Goal: Navigation & Orientation: Find specific page/section

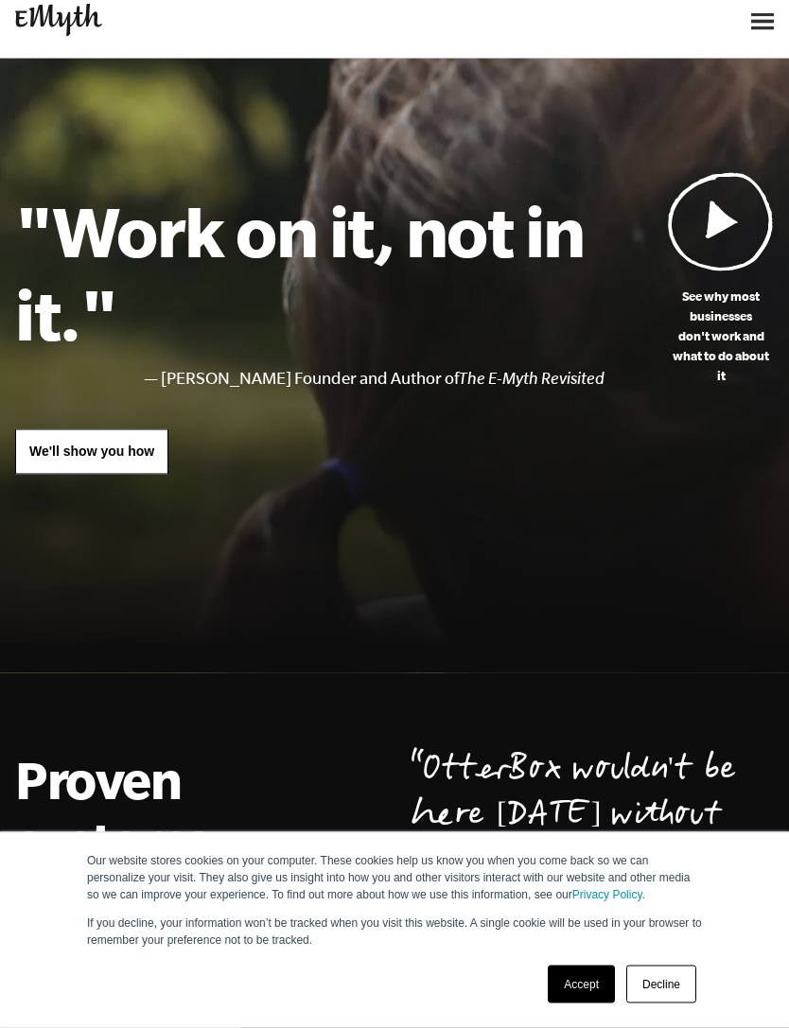
scroll to position [11, 0]
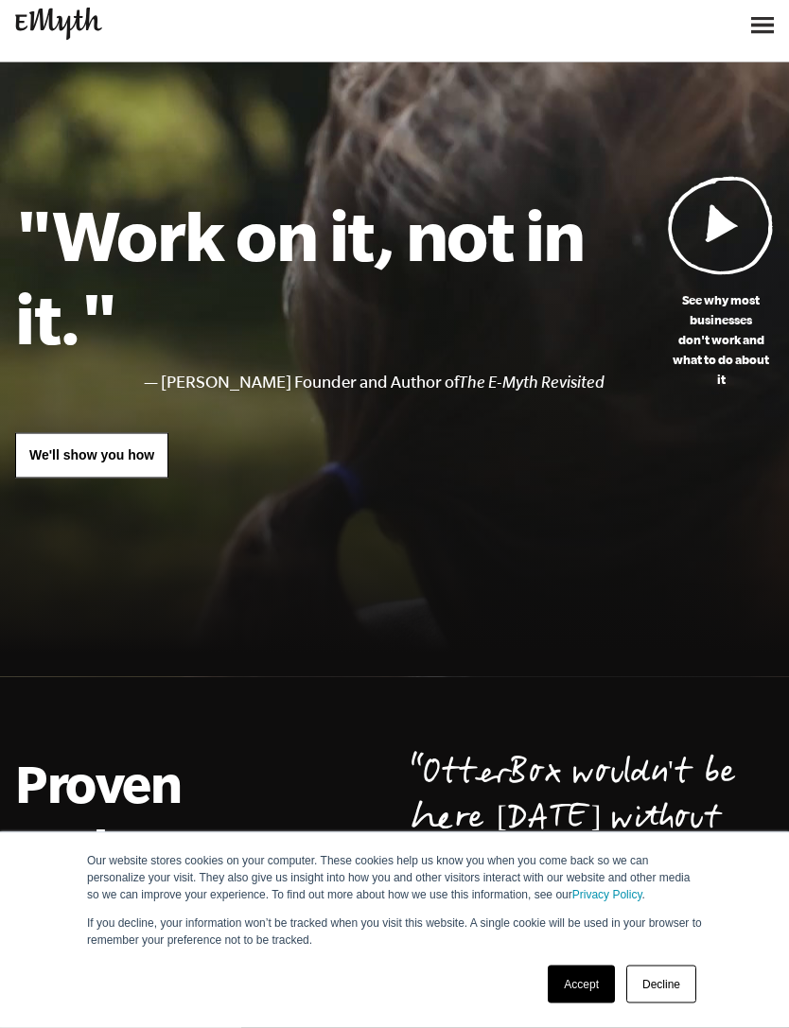
click at [751, 33] on img at bounding box center [762, 25] width 23 height 17
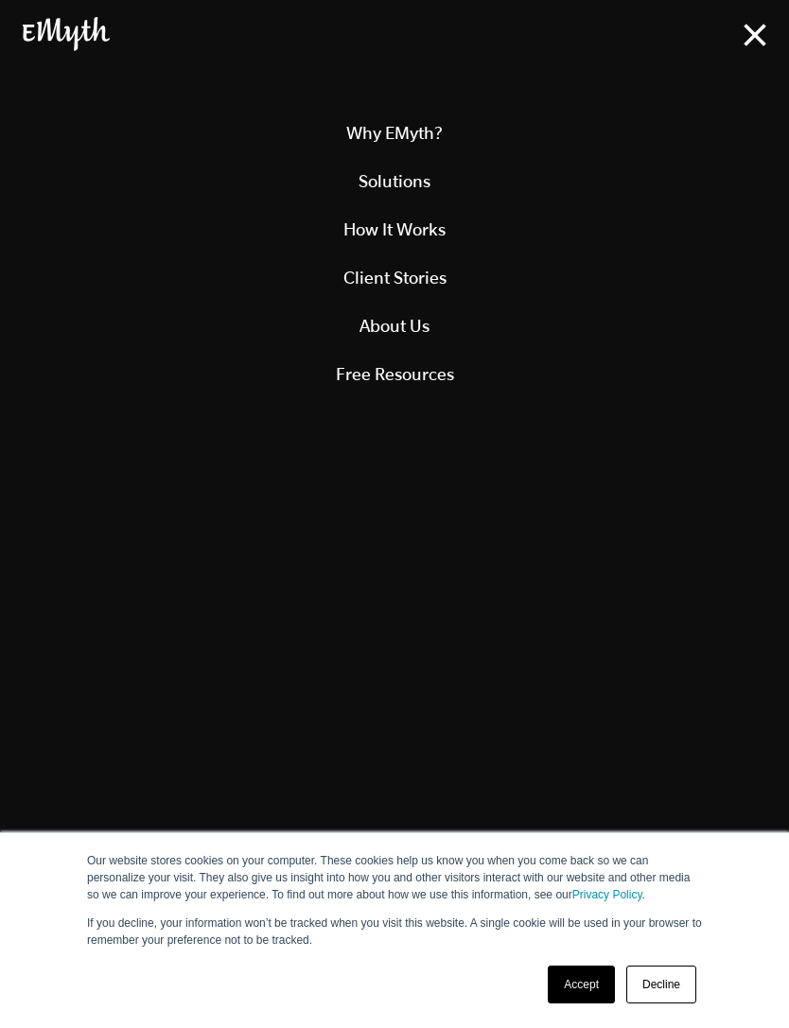
scroll to position [27, 0]
click at [694, 276] on link "Client Stories" at bounding box center [394, 277] width 743 height 48
click at [776, 35] on div at bounding box center [394, 31] width 789 height 63
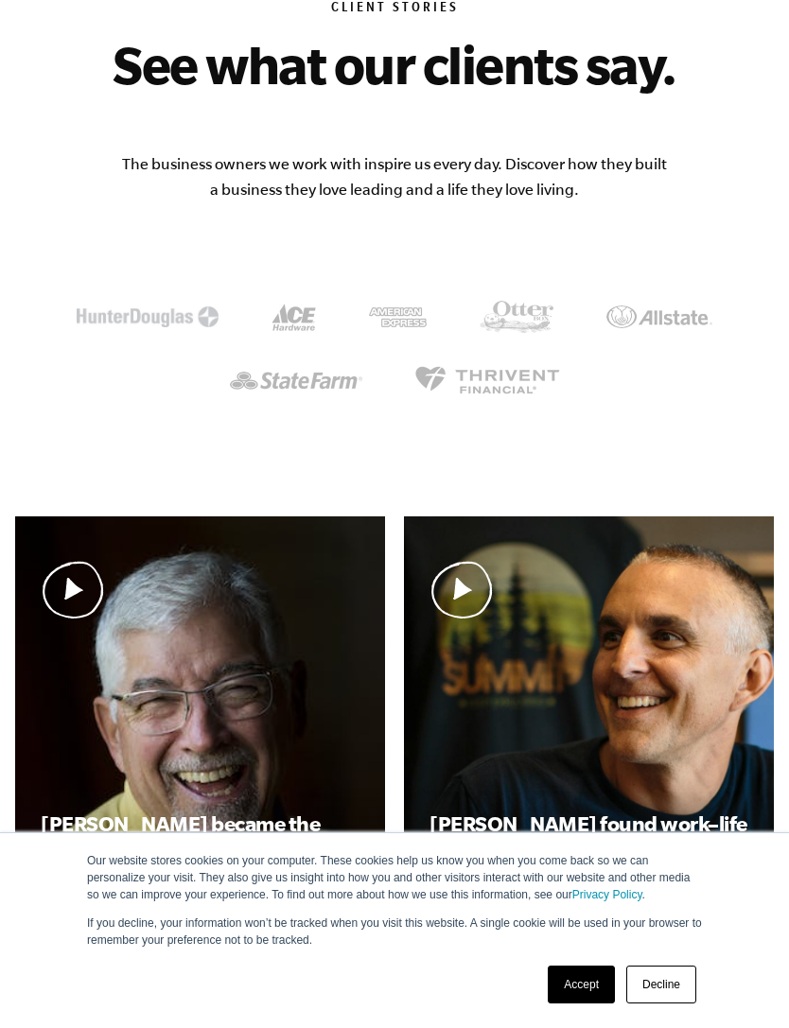
scroll to position [177, 0]
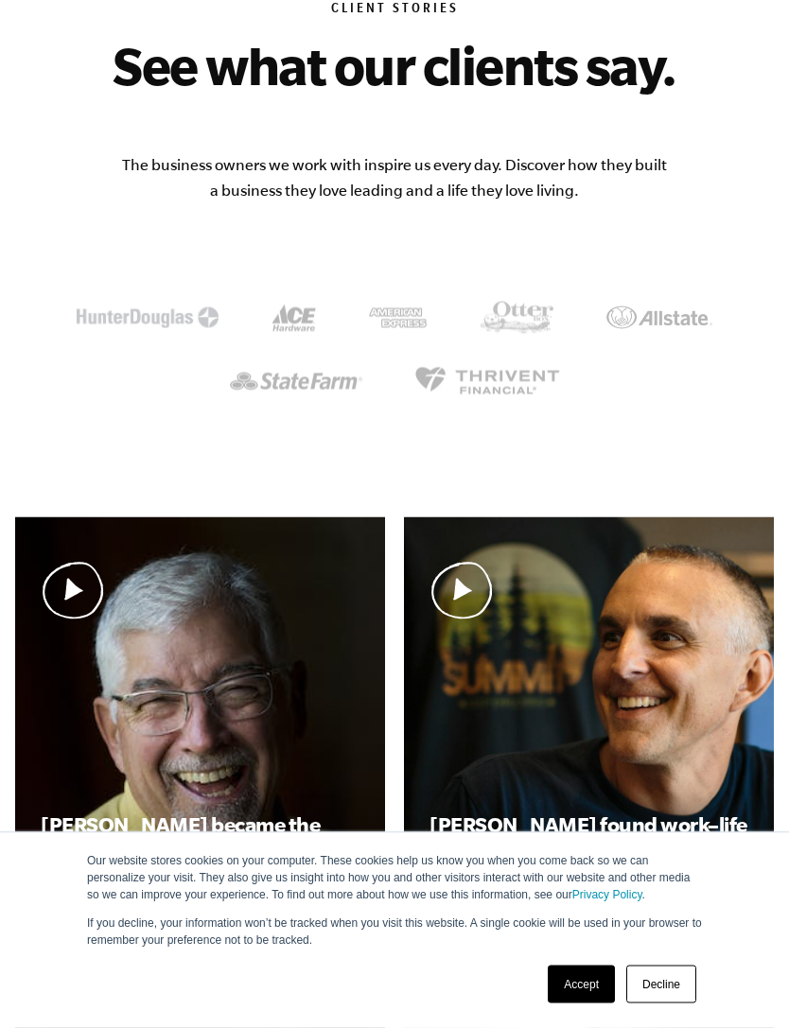
click at [591, 992] on link "Accept" at bounding box center [580, 984] width 67 height 38
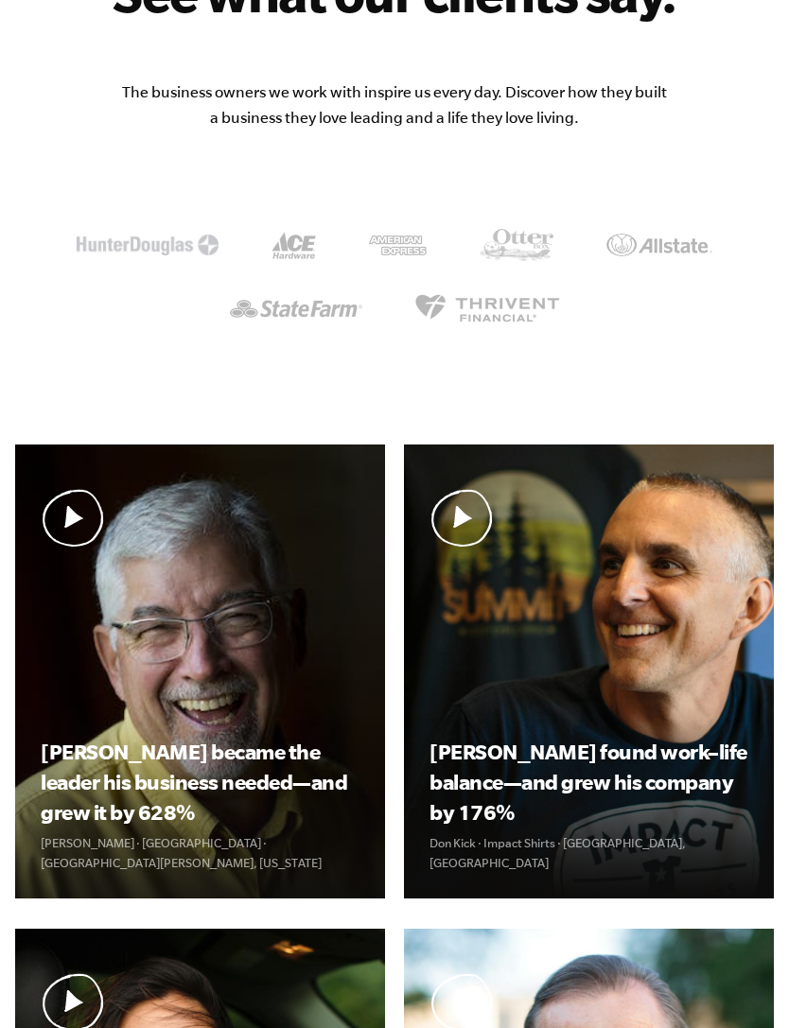
scroll to position [0, 0]
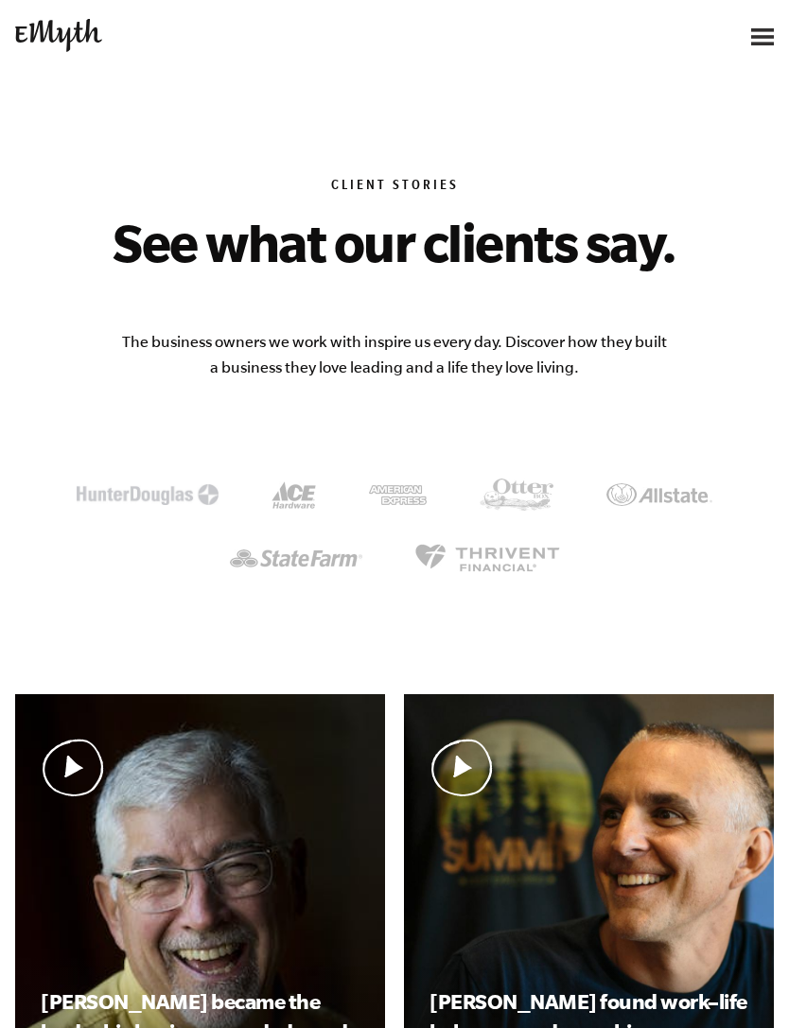
click at [755, 38] on img at bounding box center [762, 36] width 23 height 17
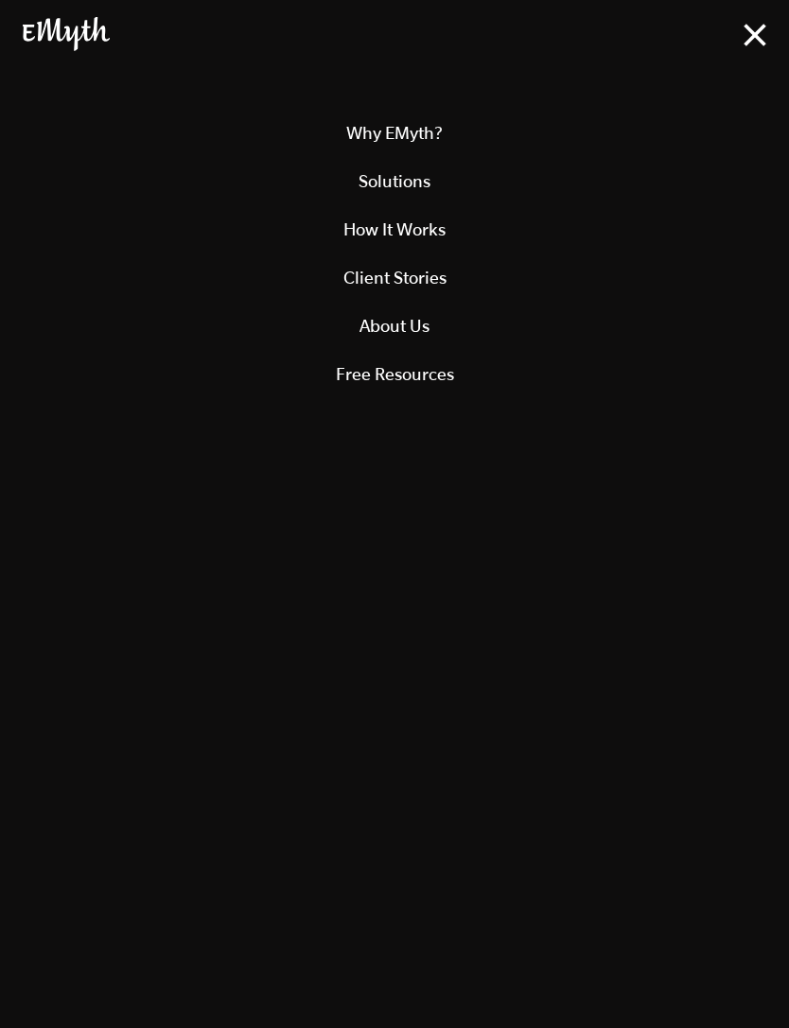
click at [672, 282] on link "Client Stories" at bounding box center [394, 277] width 743 height 48
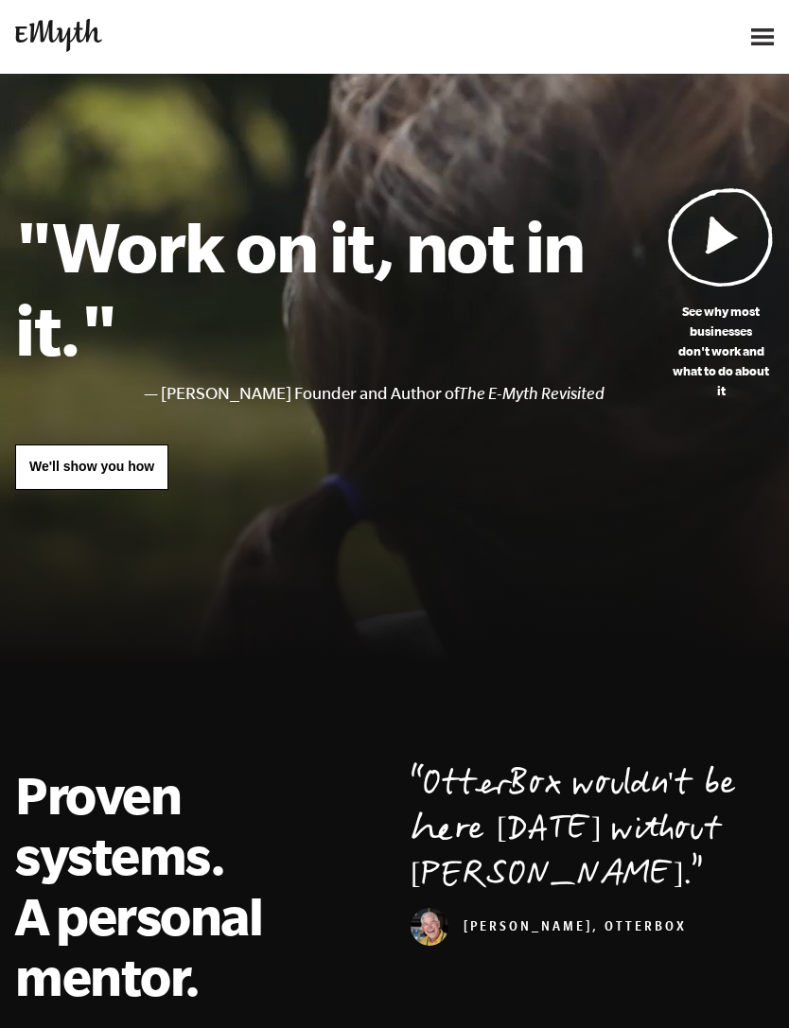
click at [765, 28] on img at bounding box center [762, 36] width 23 height 17
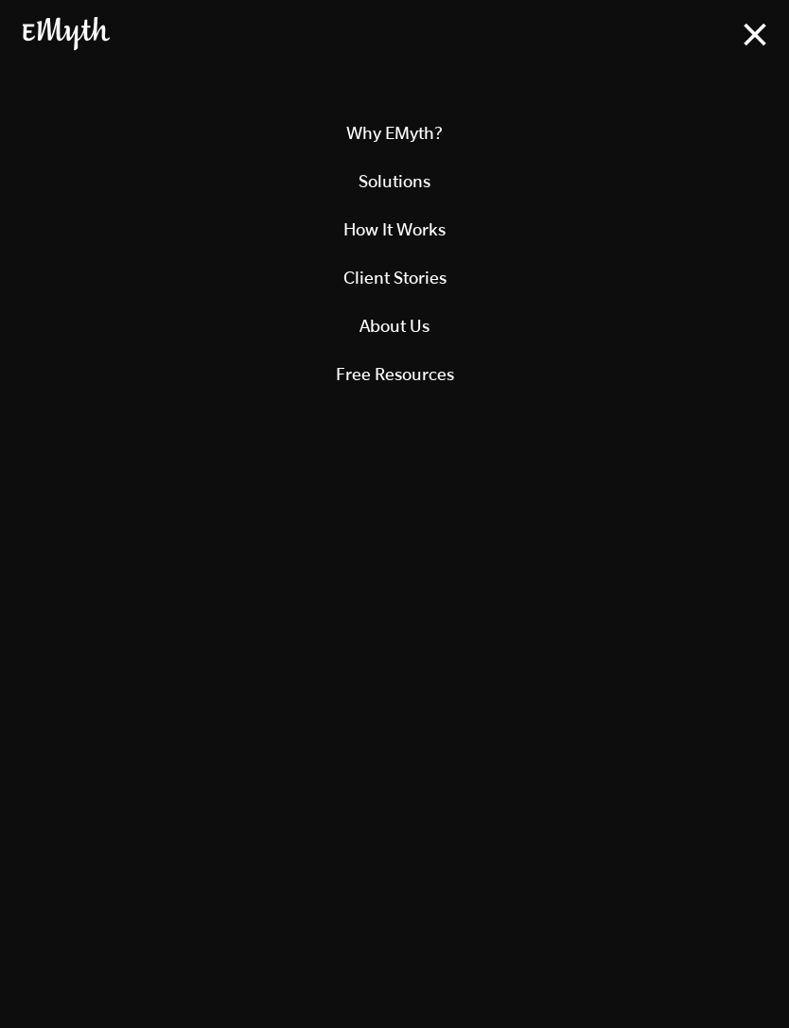
scroll to position [36, 0]
click at [751, 38] on img at bounding box center [754, 35] width 23 height 23
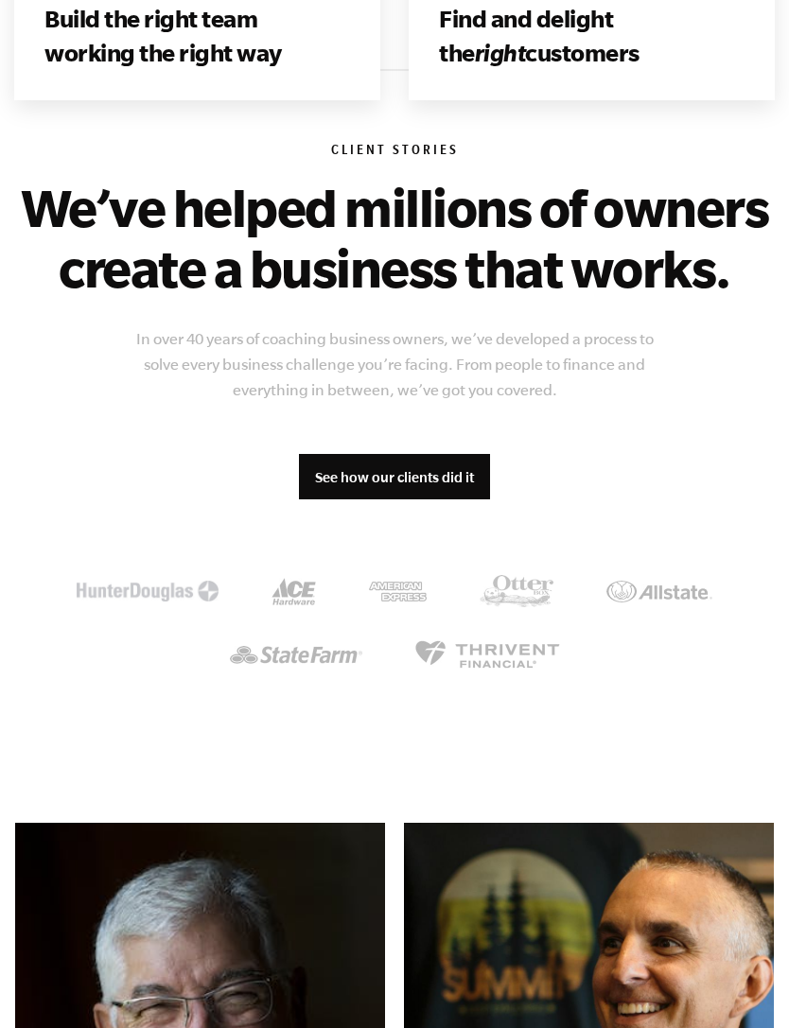
scroll to position [1920, 0]
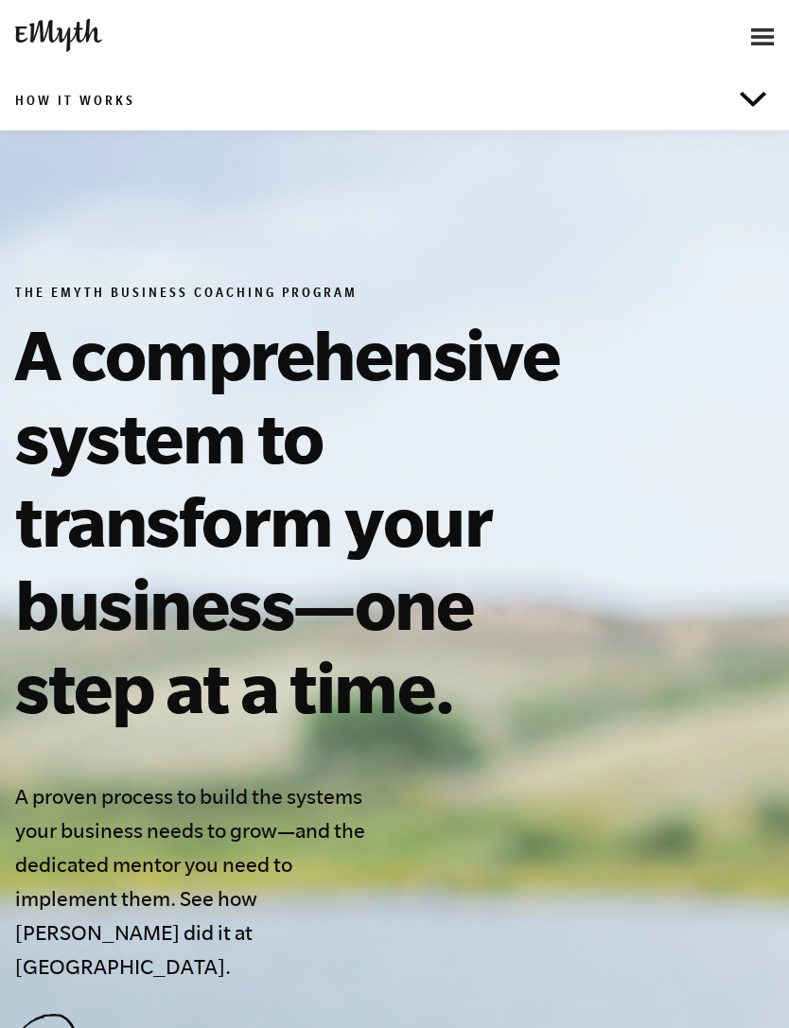
click at [746, 63] on header "Why EMyth? Solutions How It Works Client Stories About Us Free Resources Why EM…" at bounding box center [394, 37] width 789 height 74
click at [748, 58] on header "Why EMyth? Solutions How It Works Client Stories About Us Free Resources Why EM…" at bounding box center [394, 37] width 789 height 74
click at [749, 105] on img at bounding box center [752, 99] width 26 height 15
